Goal: Task Accomplishment & Management: Use online tool/utility

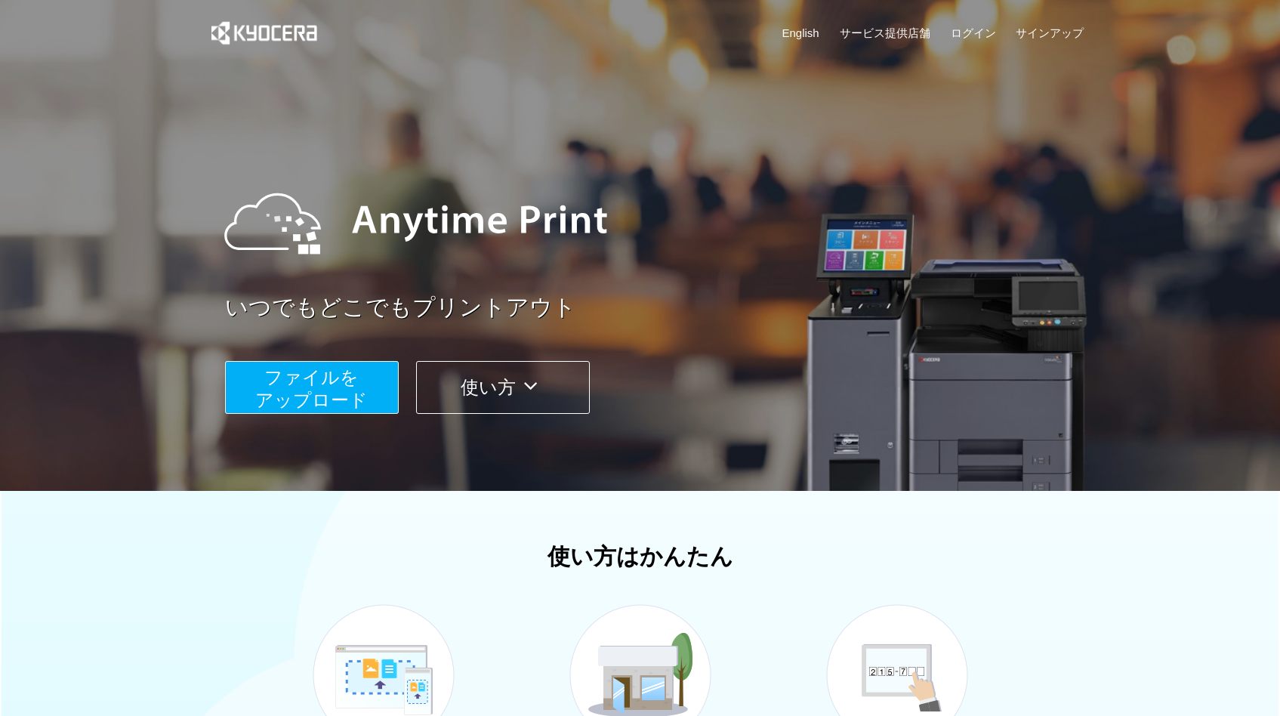
click at [276, 363] on button "ファイルを ​​アップロード" at bounding box center [312, 387] width 174 height 53
click at [313, 398] on span "ファイルを ​​アップロード" at bounding box center [311, 388] width 112 height 43
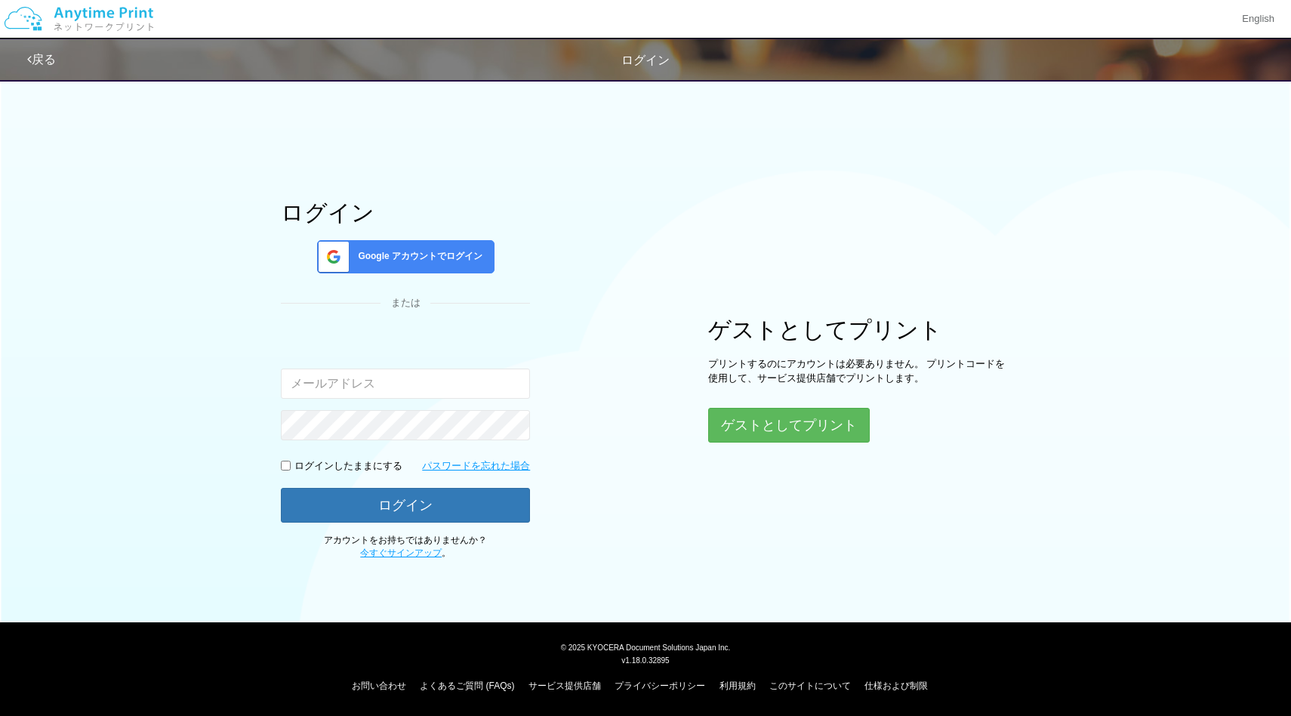
click at [759, 446] on div "ログイン Google アカウントでログイン または 入力されたメールアドレスまたはパスワードが正しくありません。 ログインしたままにする パスワードを忘れた…" at bounding box center [645, 315] width 906 height 489
click at [763, 433] on button "ゲストとしてプリント" at bounding box center [788, 424] width 160 height 33
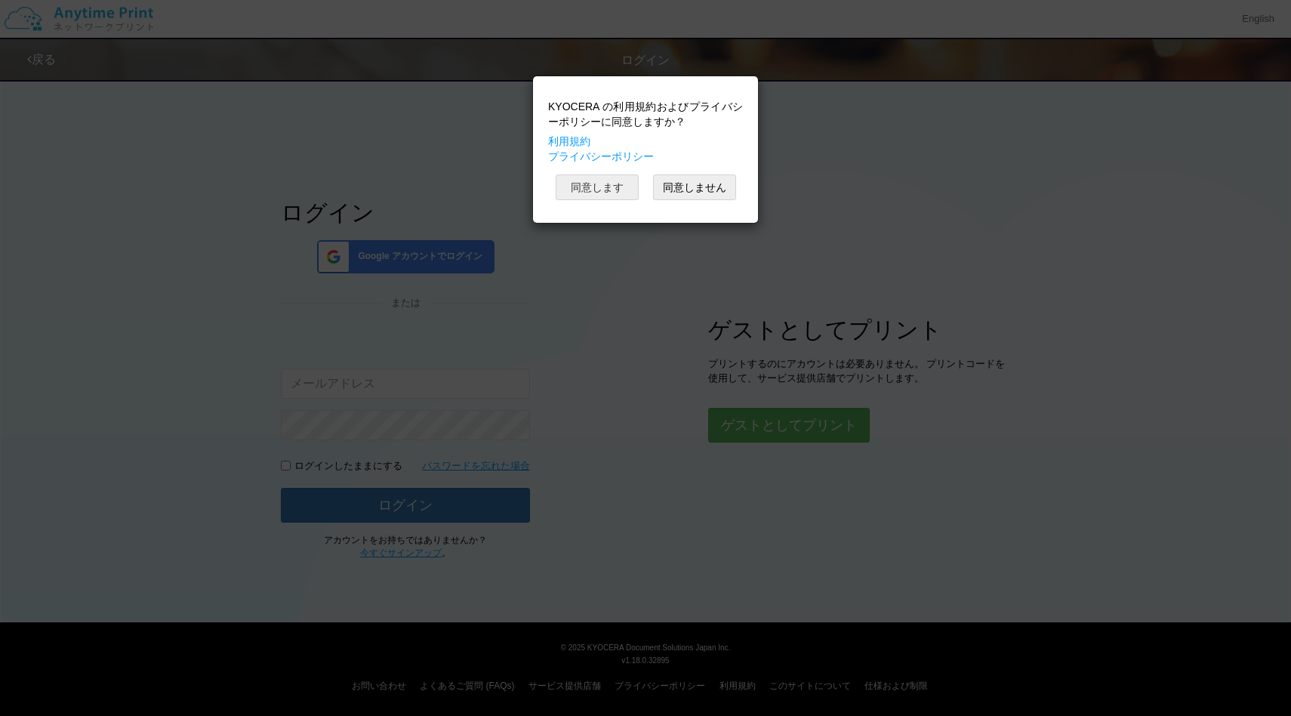
click at [623, 180] on button "同意します" at bounding box center [597, 187] width 83 height 26
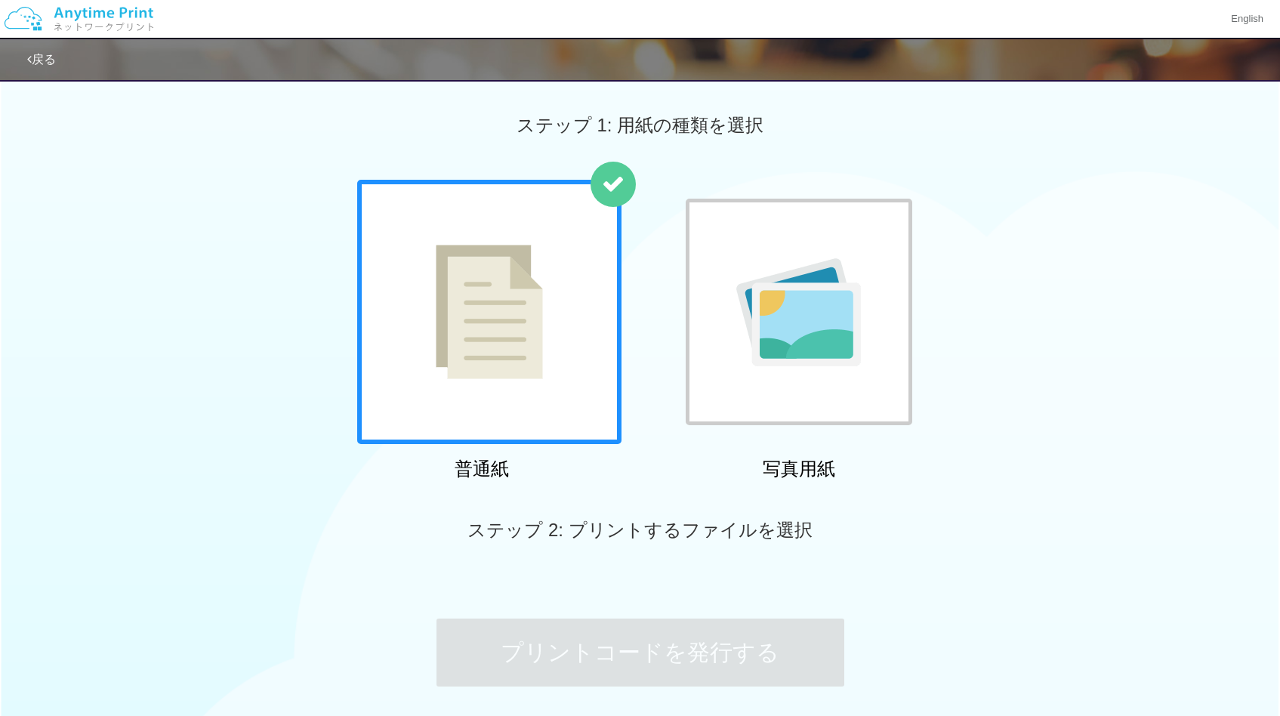
click at [526, 328] on div at bounding box center [489, 312] width 264 height 264
click at [526, 330] on div at bounding box center [489, 312] width 264 height 264
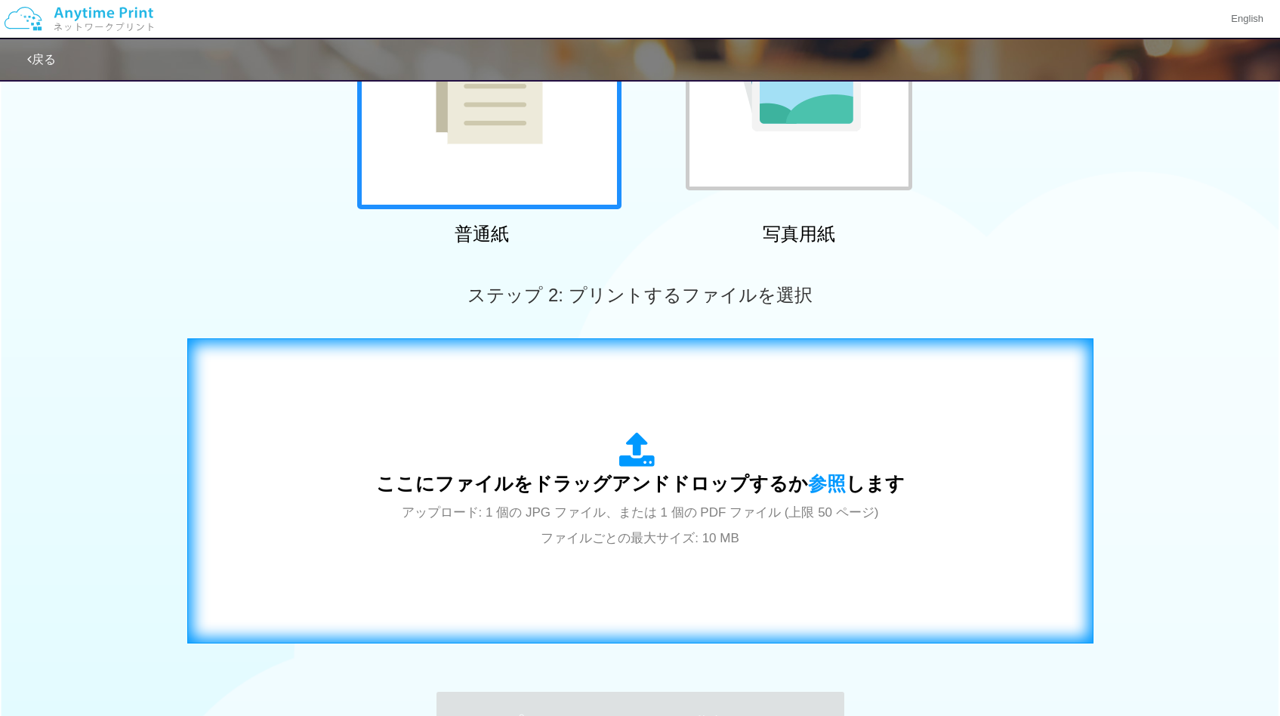
scroll to position [383, 0]
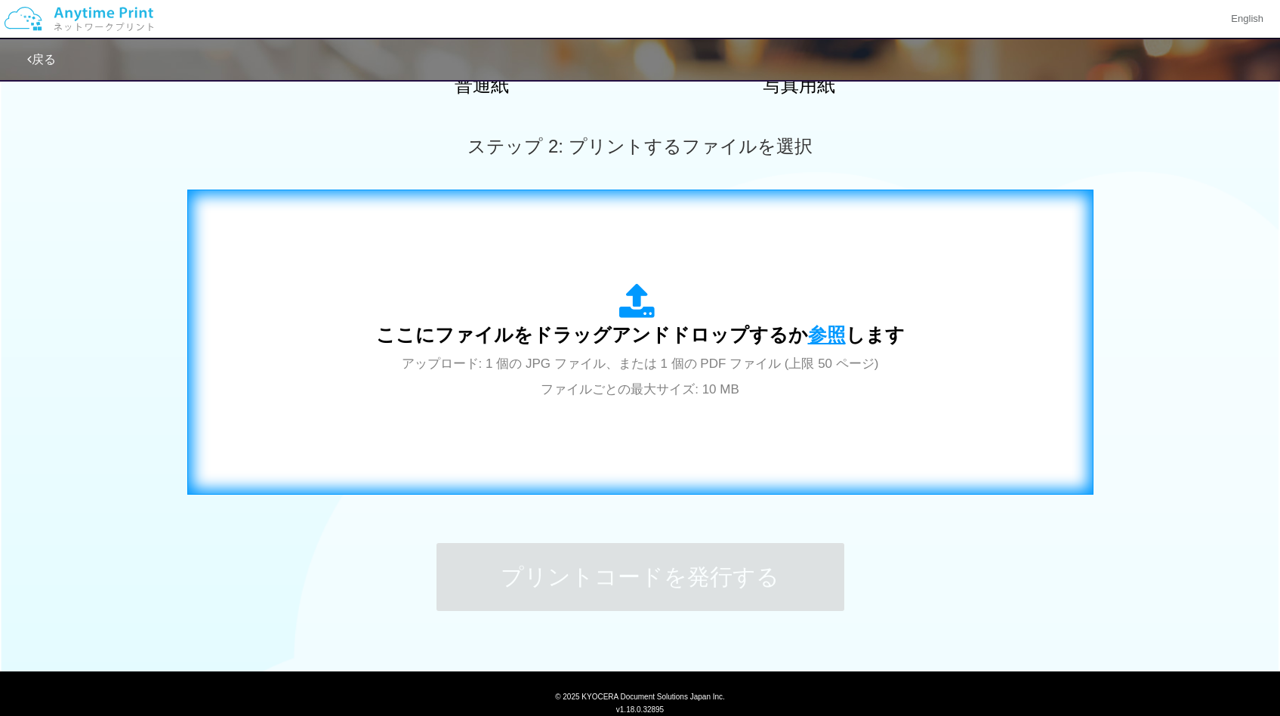
click at [818, 331] on span "参照" at bounding box center [827, 334] width 38 height 21
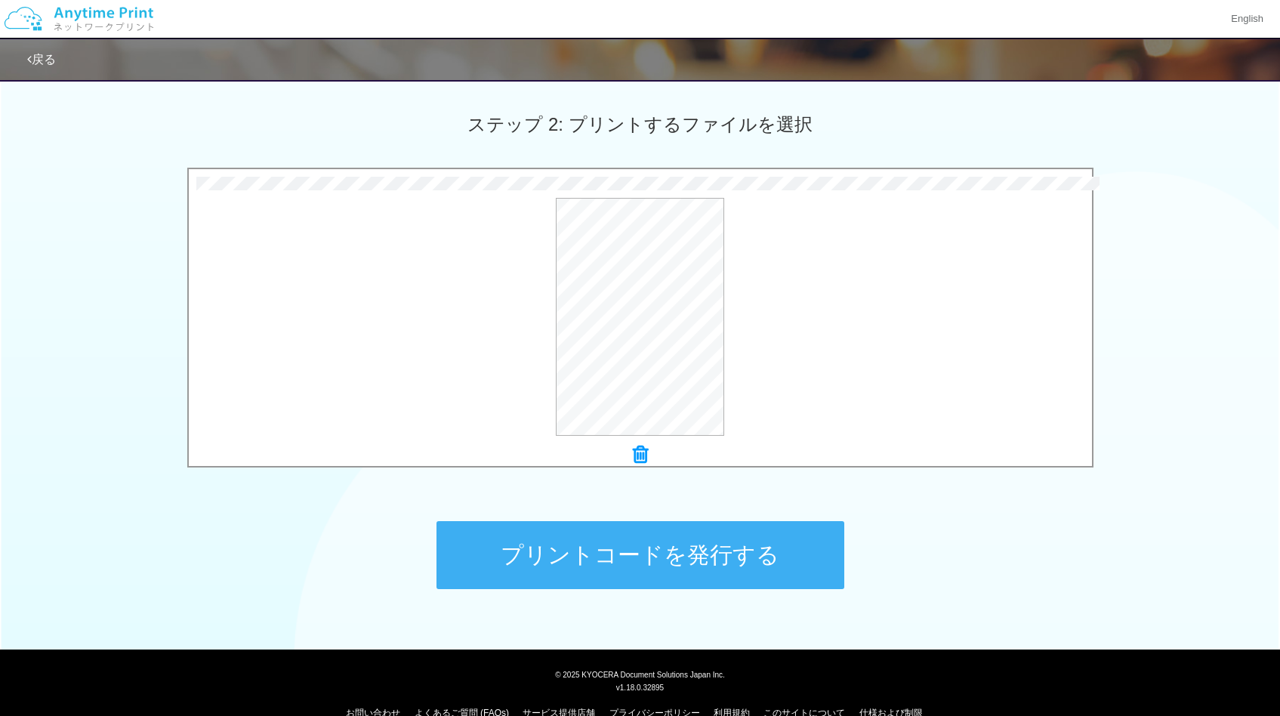
scroll to position [433, 0]
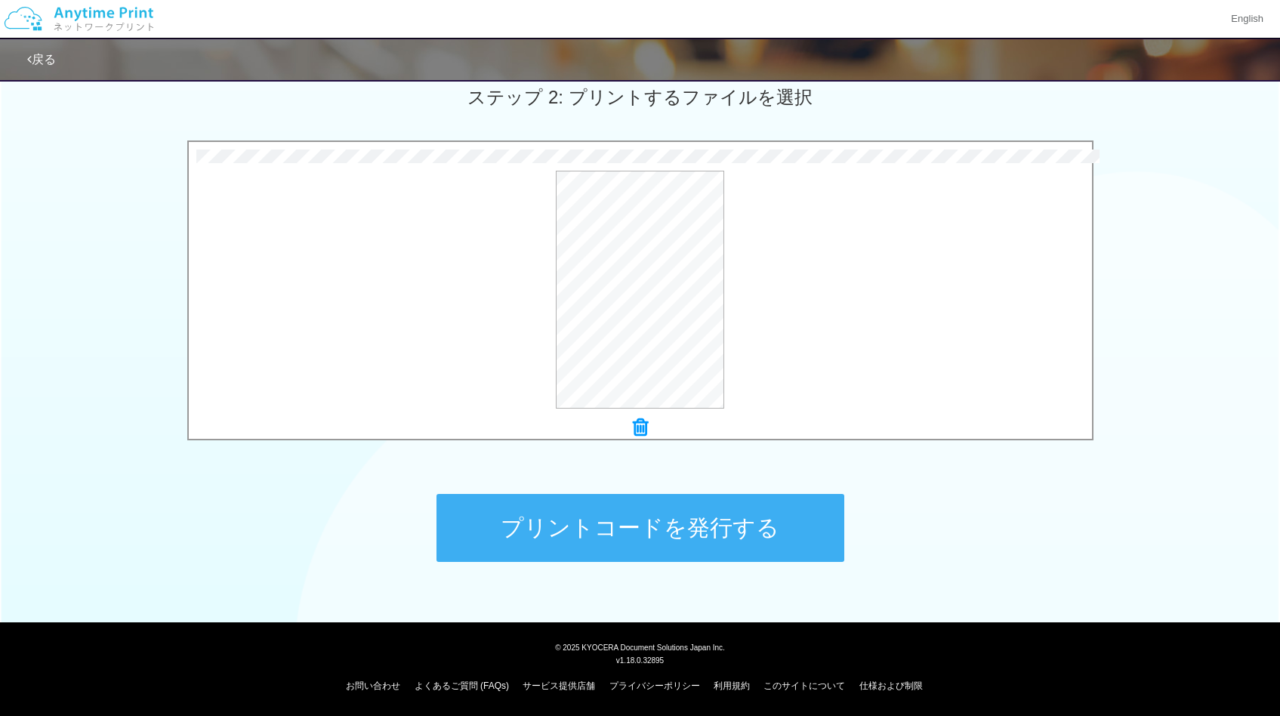
click at [722, 540] on button "プリントコードを発行する" at bounding box center [640, 528] width 408 height 68
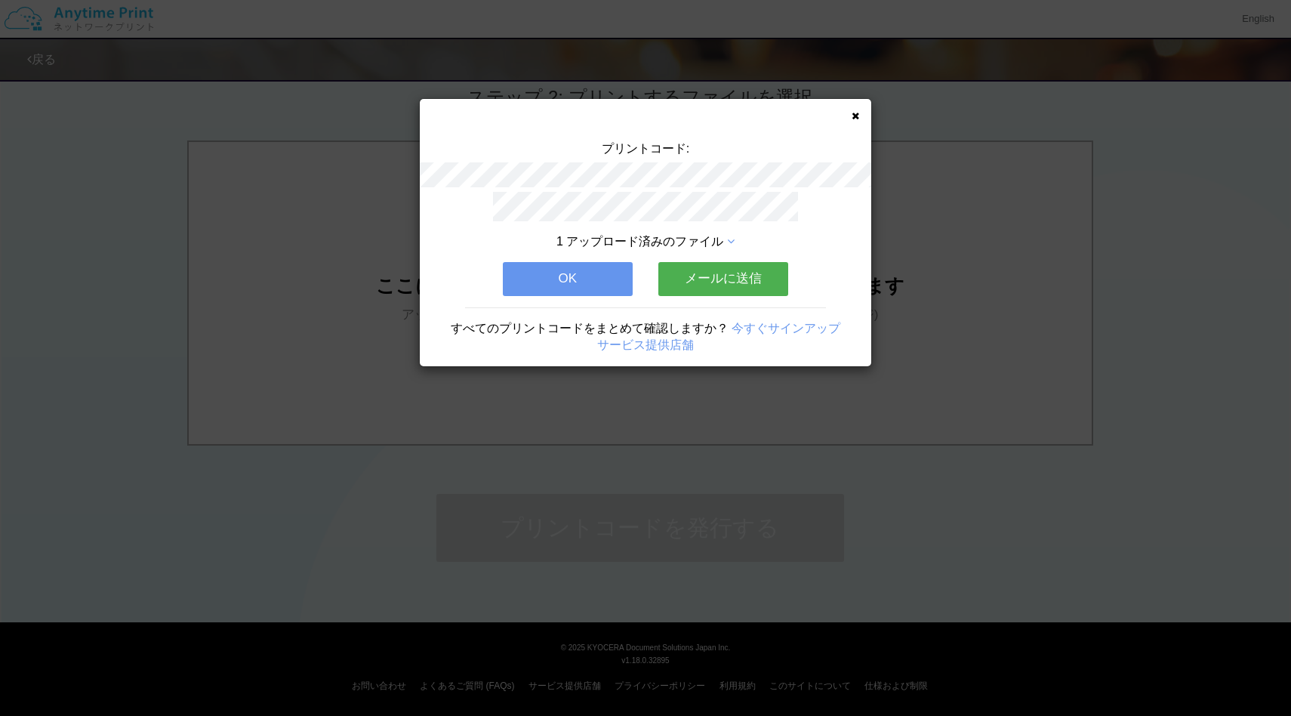
click at [851, 116] on icon at bounding box center [855, 116] width 8 height 10
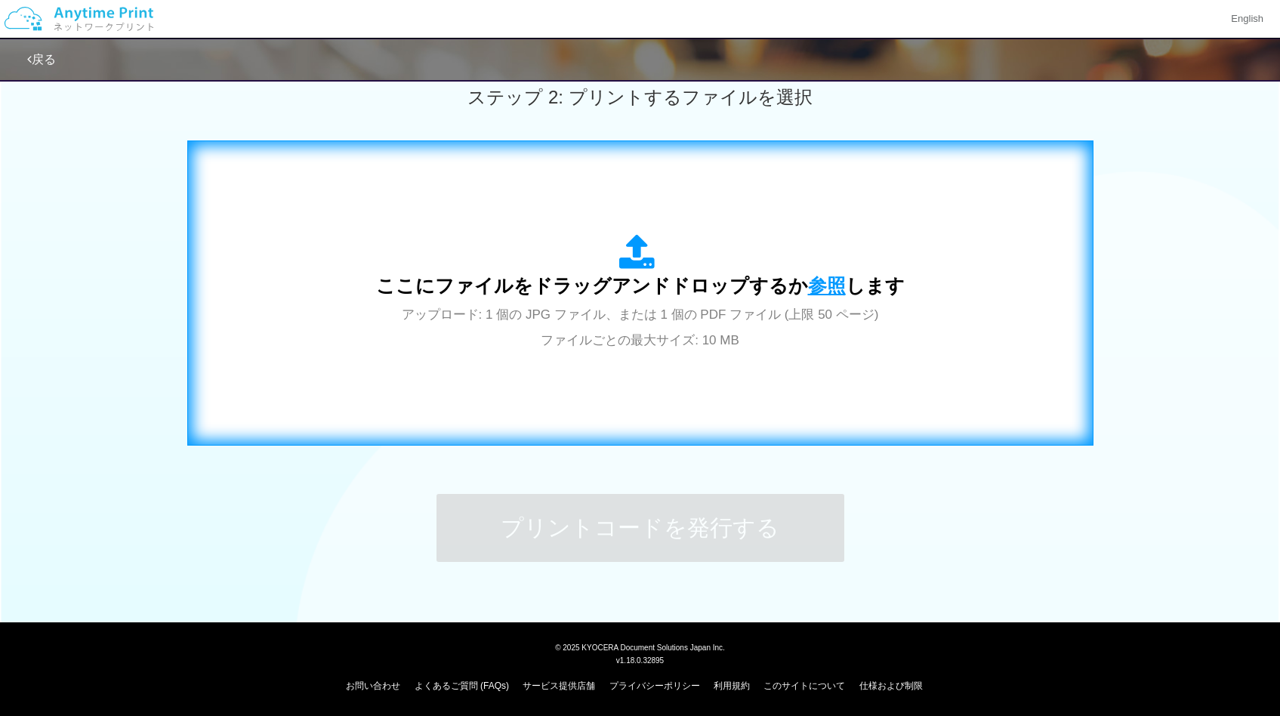
click at [811, 287] on span "参照" at bounding box center [827, 285] width 38 height 21
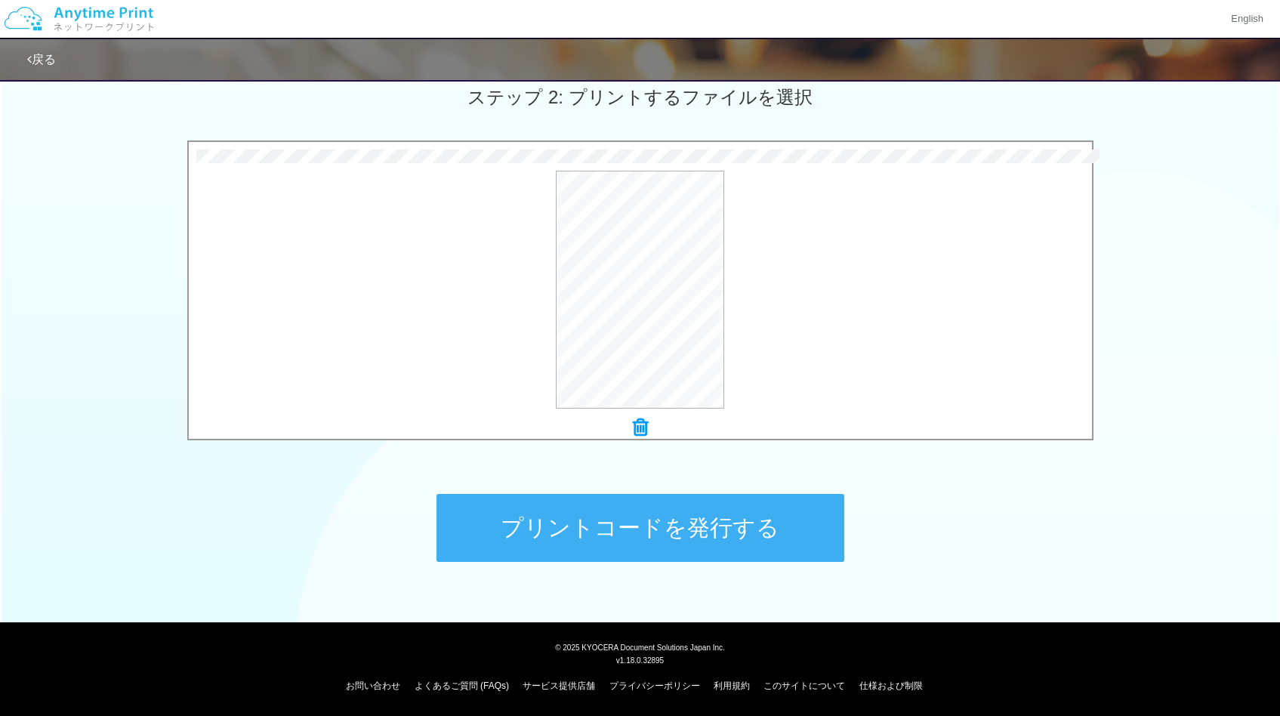
click at [690, 522] on button "プリントコードを発行する" at bounding box center [640, 528] width 408 height 68
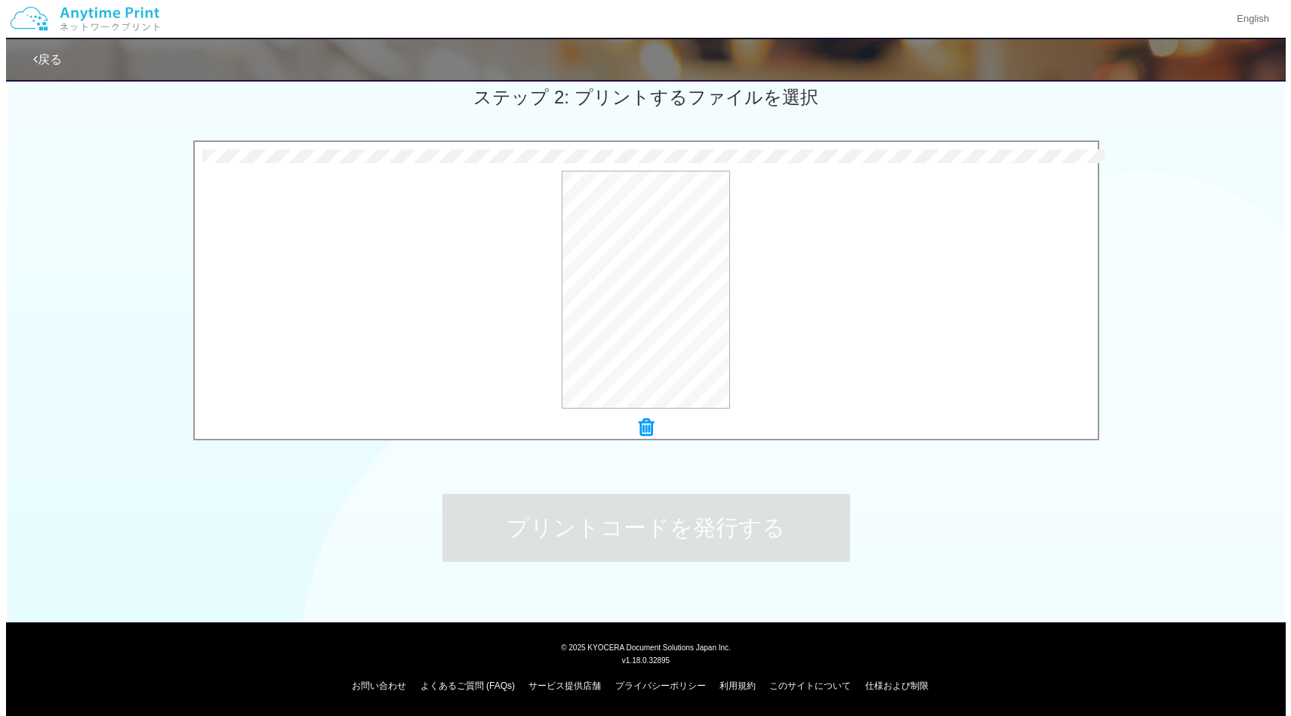
scroll to position [0, 0]
